Goal: Task Accomplishment & Management: Use online tool/utility

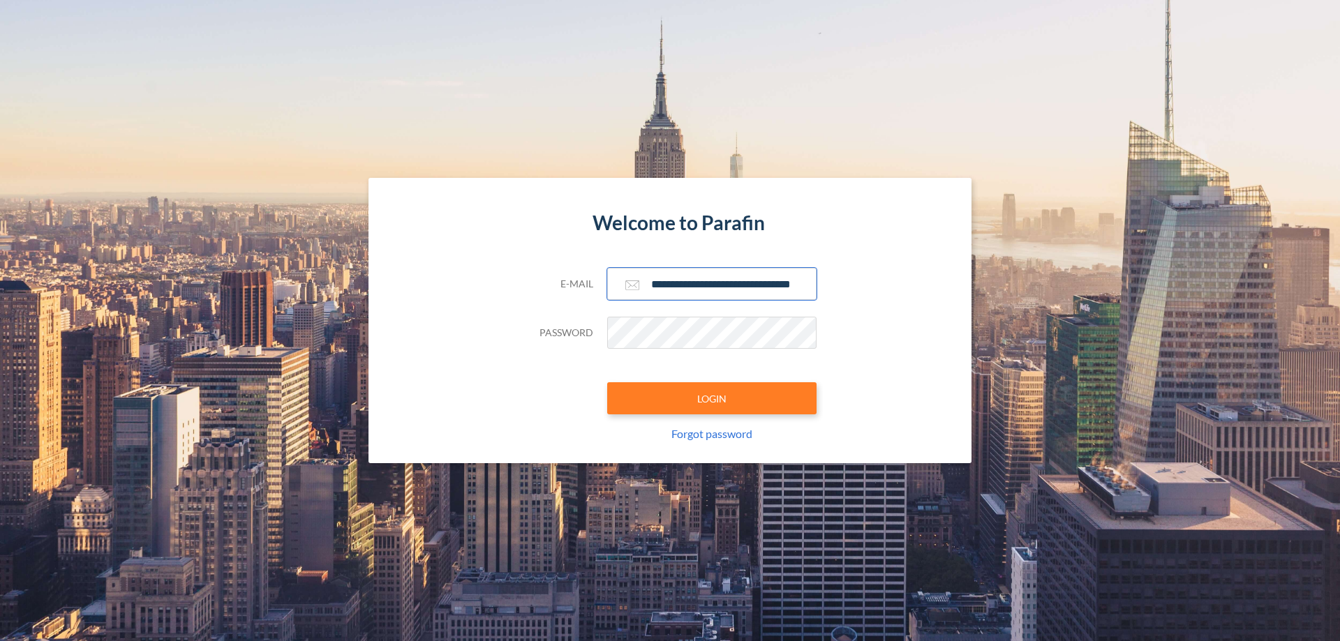
type input "**********"
click at [712, 398] on button "LOGIN" at bounding box center [711, 398] width 209 height 32
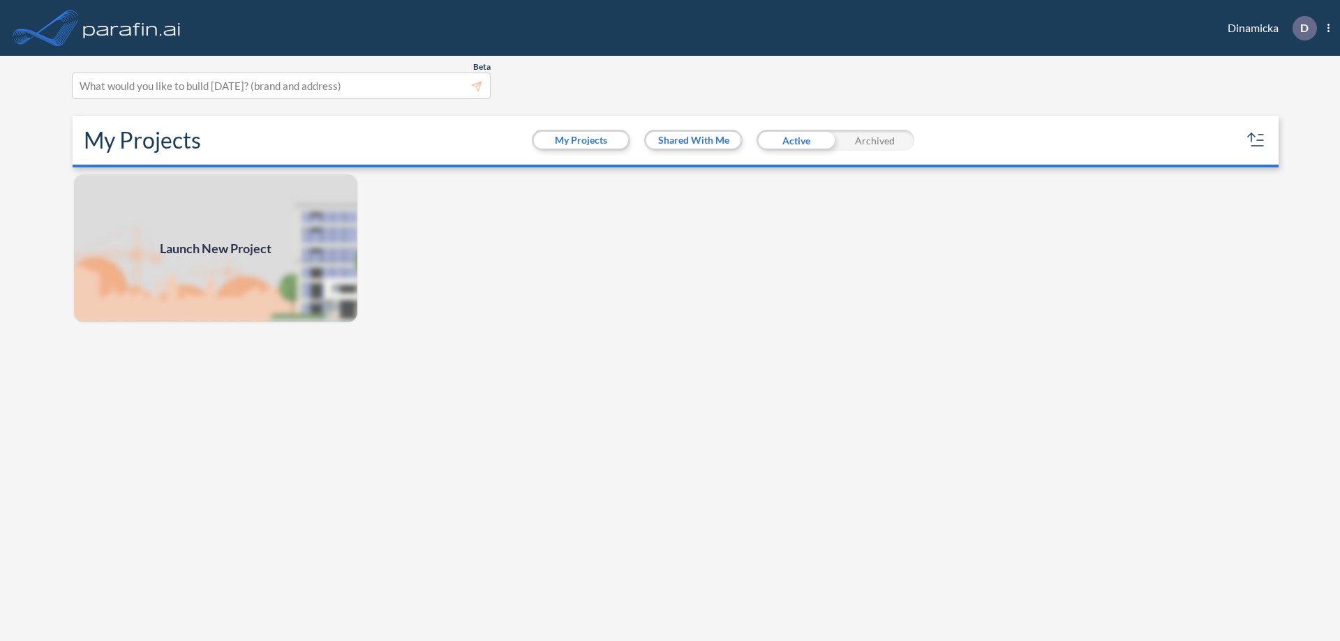
scroll to position [3, 0]
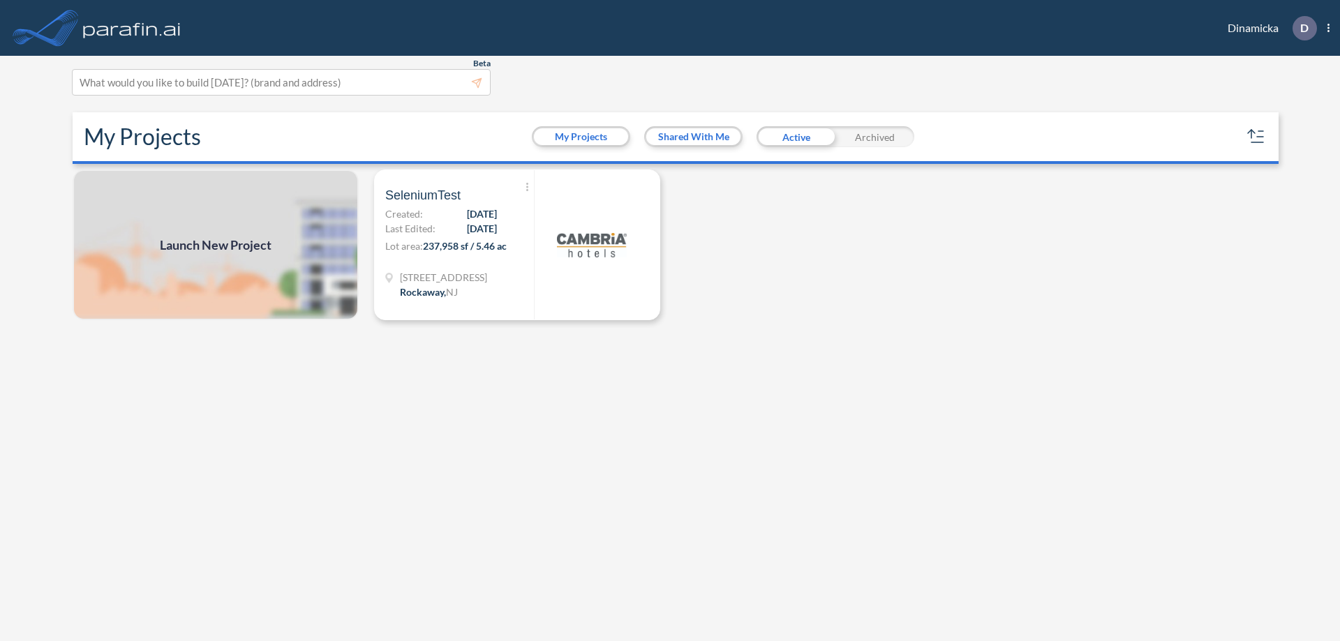
click at [216, 245] on span "Launch New Project" at bounding box center [216, 245] width 112 height 19
